Goal: Communication & Community: Answer question/provide support

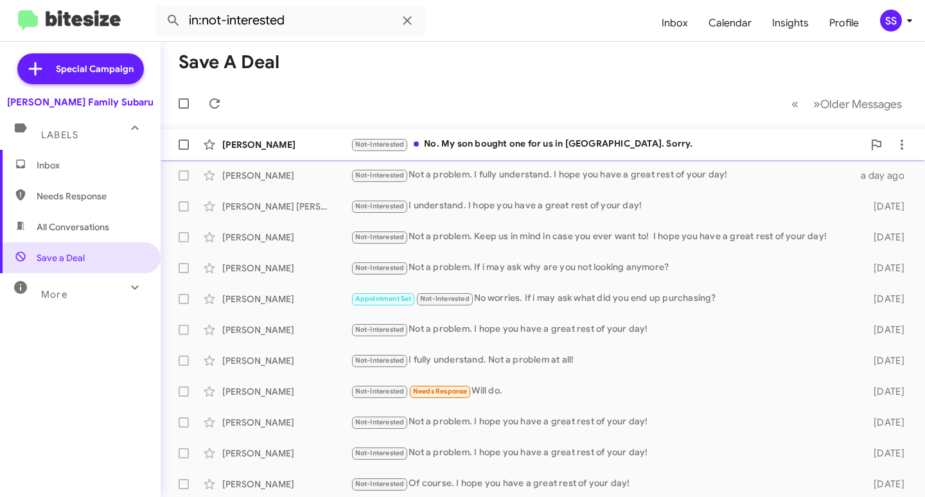
click at [573, 141] on div "Not-Interested No. My son bought one for us in [GEOGRAPHIC_DATA]. Sorry." at bounding box center [607, 144] width 513 height 15
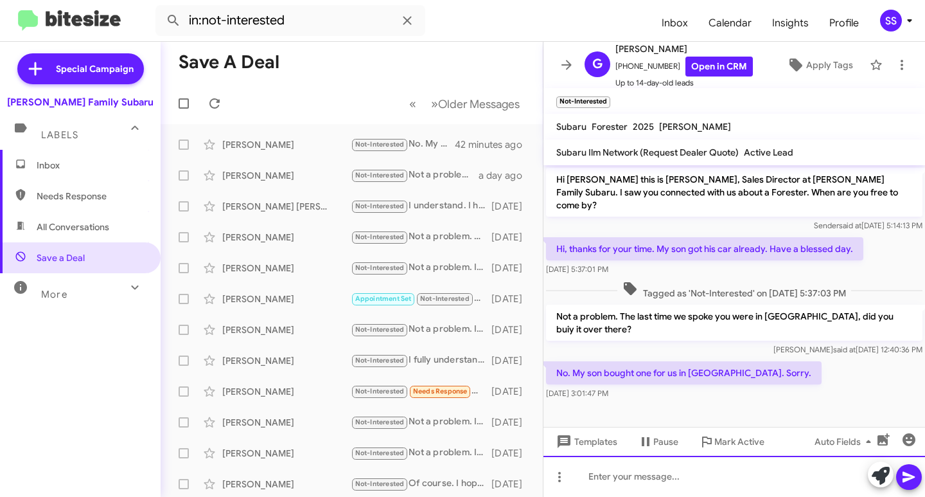
click at [646, 468] on div at bounding box center [735, 476] width 382 height 41
click at [664, 476] on div "I fully understand. I hope you have a great rest of your day!" at bounding box center [735, 476] width 382 height 41
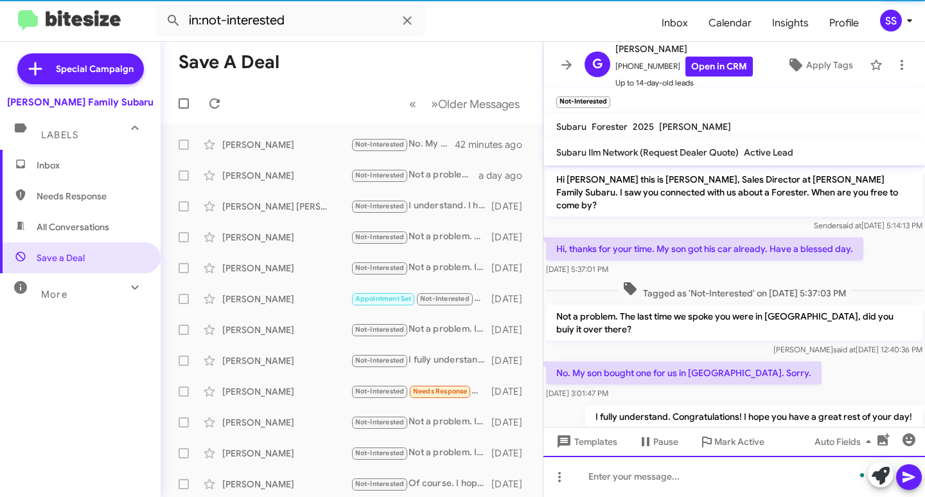
scroll to position [26, 0]
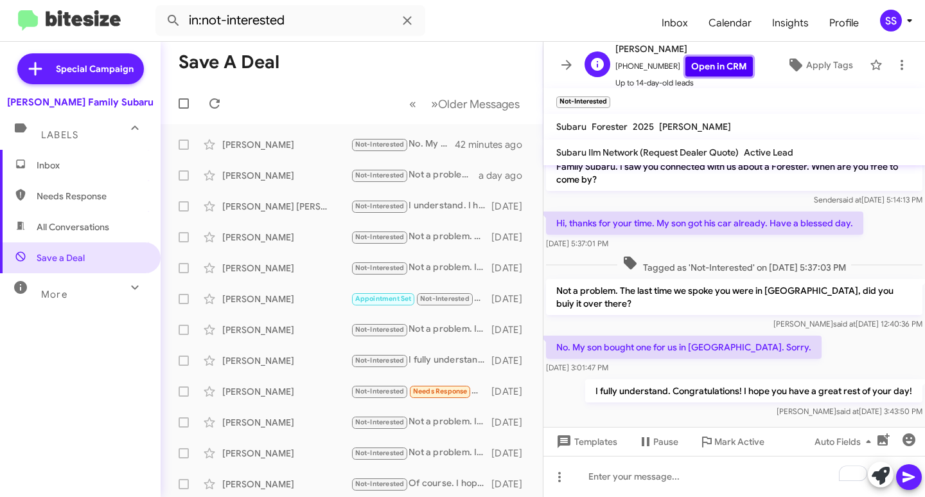
click at [710, 63] on link "Open in CRM" at bounding box center [719, 67] width 67 height 20
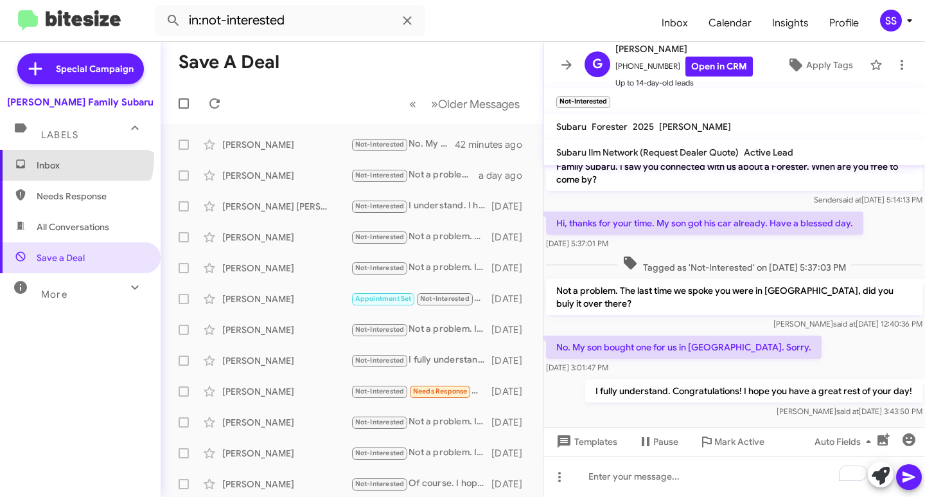
click at [75, 158] on span "Inbox" at bounding box center [80, 165] width 161 height 31
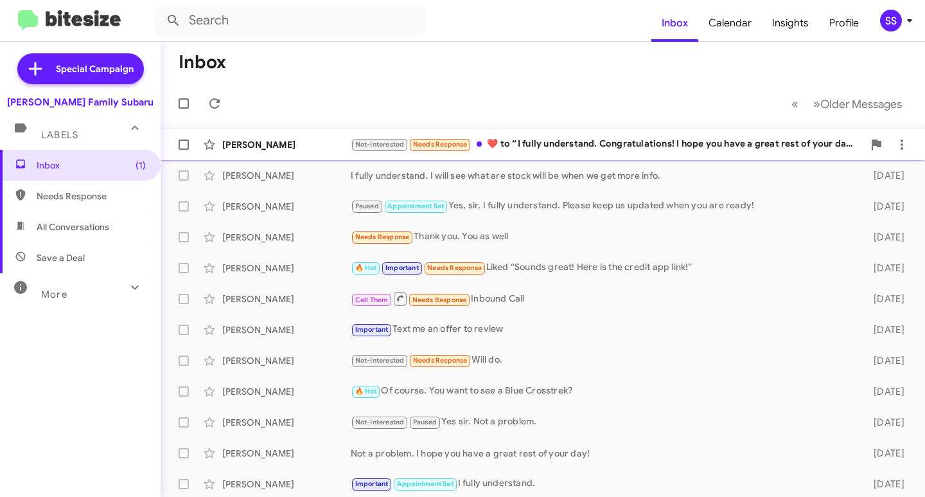
click at [642, 143] on div "Not-Interested Needs Response ​❤️​ to “ I fully understand. Congratulations! I …" at bounding box center [607, 144] width 513 height 15
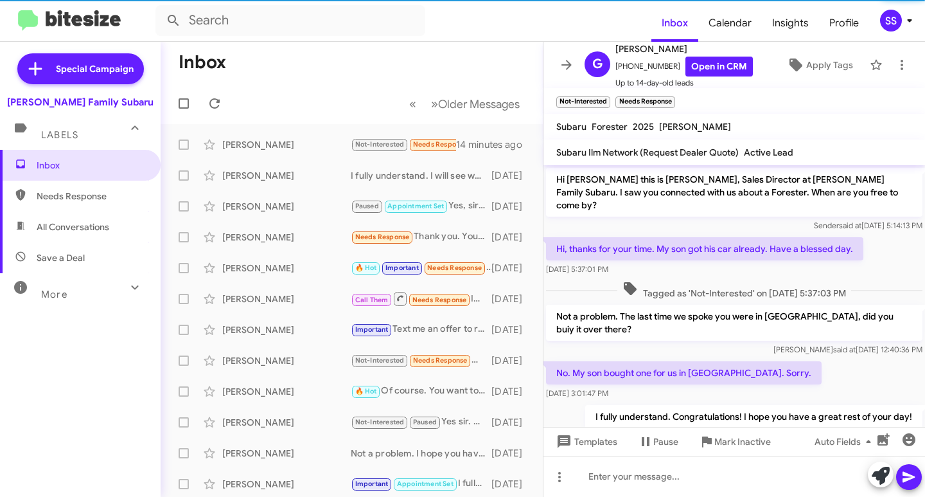
click at [87, 260] on span "Save a Deal" at bounding box center [80, 257] width 161 height 31
type input "in:not-interested"
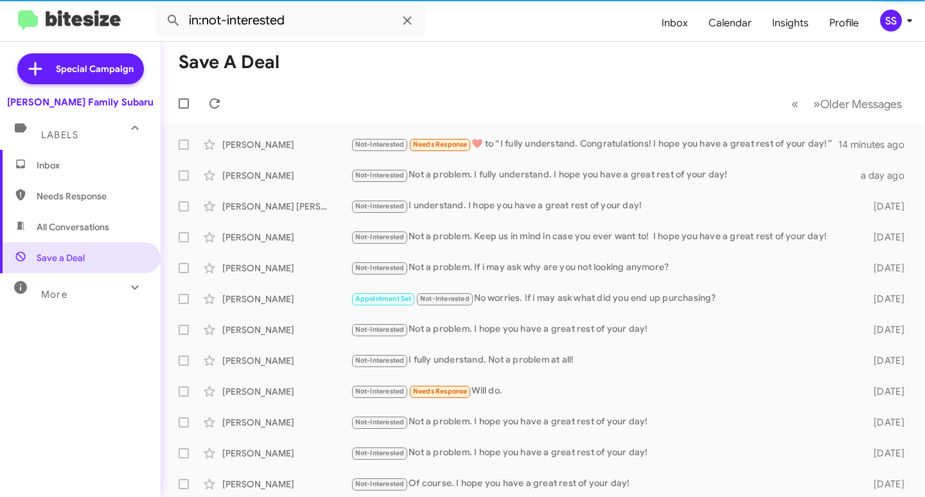
click at [67, 161] on span "Inbox" at bounding box center [91, 165] width 109 height 13
